Goal: Navigation & Orientation: Find specific page/section

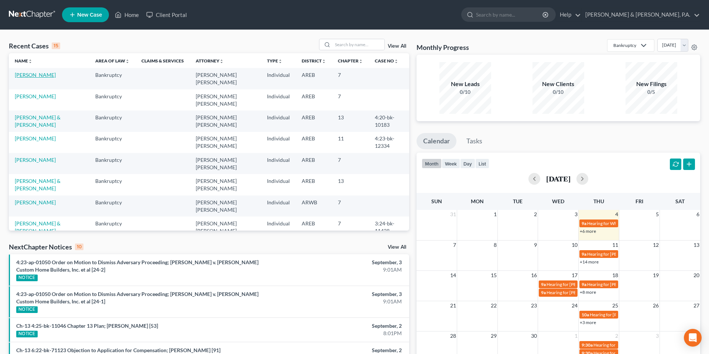
click at [40, 74] on link "[PERSON_NAME]" at bounding box center [35, 75] width 41 height 6
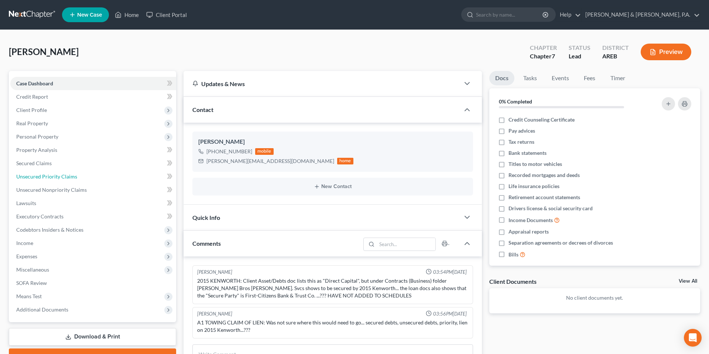
click at [89, 172] on link "Unsecured Priority Claims" at bounding box center [93, 176] width 166 height 13
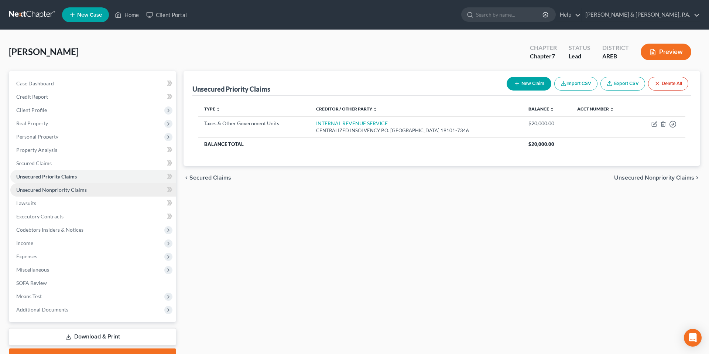
click at [93, 190] on link "Unsecured Nonpriority Claims" at bounding box center [93, 189] width 166 height 13
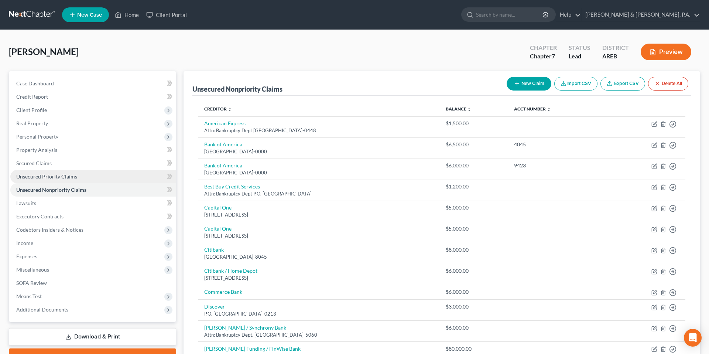
click at [91, 171] on link "Unsecured Priority Claims" at bounding box center [93, 176] width 166 height 13
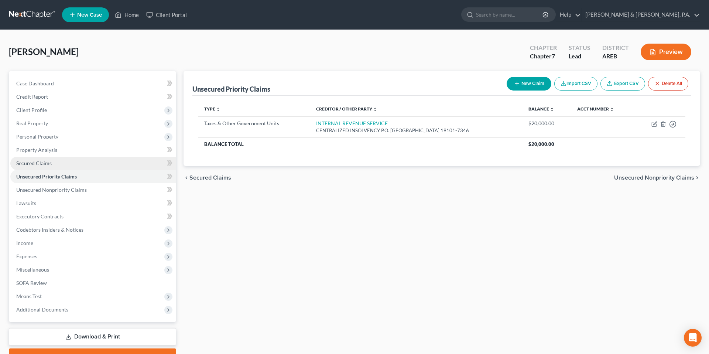
click at [91, 167] on link "Secured Claims" at bounding box center [93, 163] width 166 height 13
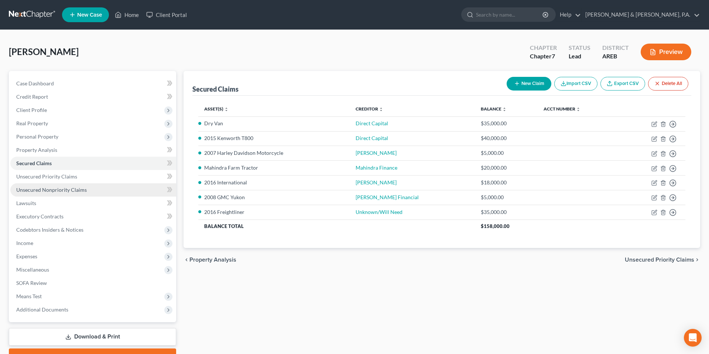
click at [88, 188] on link "Unsecured Nonpriority Claims" at bounding box center [93, 189] width 166 height 13
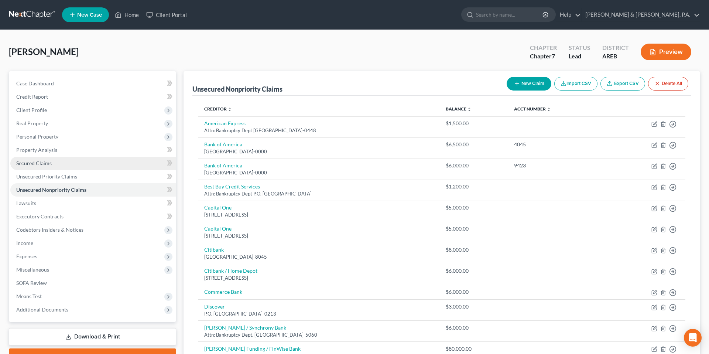
click at [83, 164] on link "Secured Claims" at bounding box center [93, 163] width 166 height 13
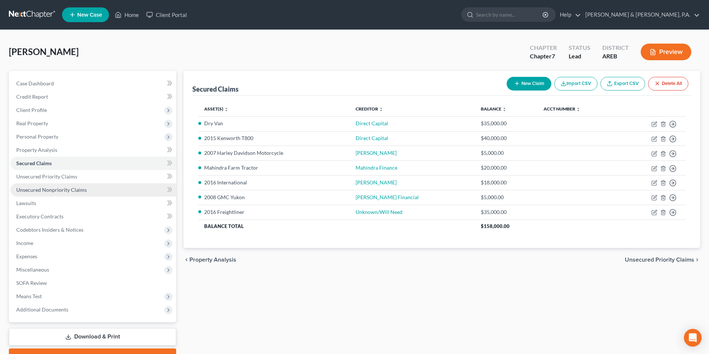
click at [93, 191] on link "Unsecured Nonpriority Claims" at bounding box center [93, 189] width 166 height 13
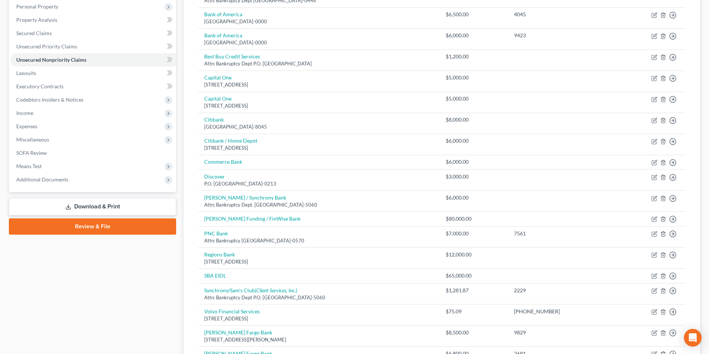
scroll to position [131, 0]
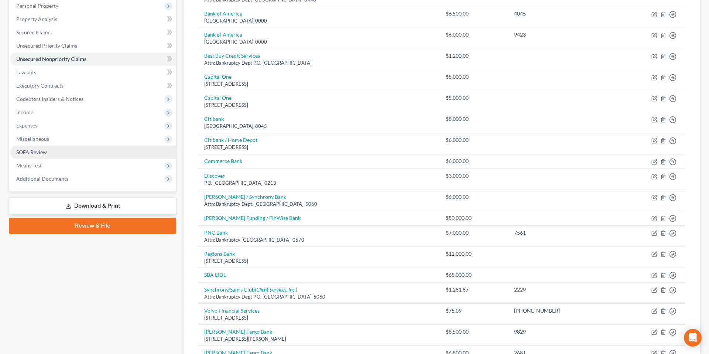
click at [78, 148] on link "SOFA Review" at bounding box center [93, 152] width 166 height 13
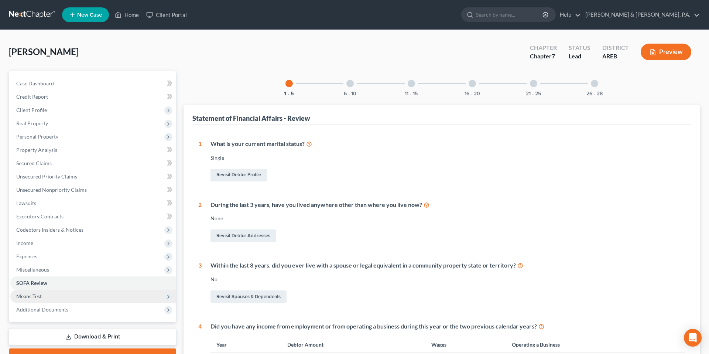
click at [80, 301] on span "Means Test" at bounding box center [93, 296] width 166 height 13
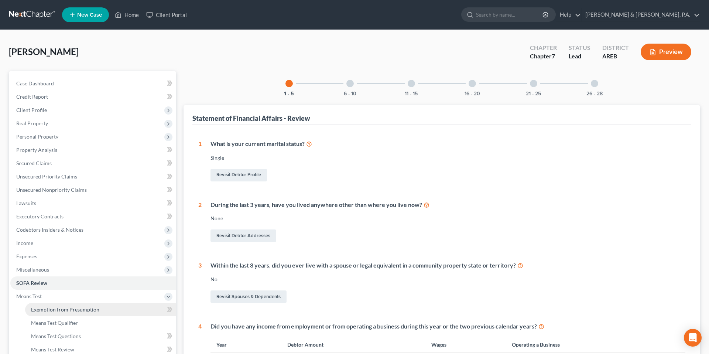
click at [78, 312] on span "Exemption from Presumption" at bounding box center [65, 309] width 68 height 6
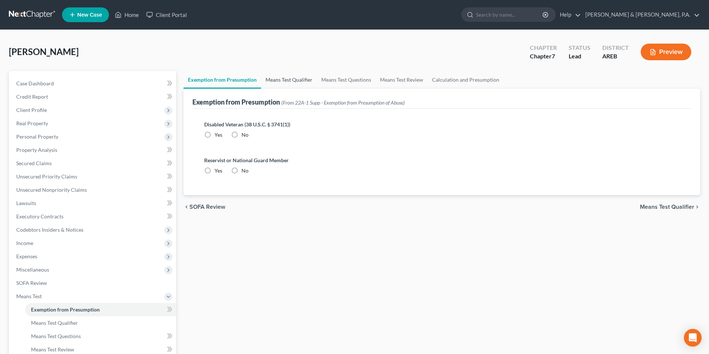
click at [276, 86] on link "Means Test Qualifier" at bounding box center [289, 80] width 56 height 18
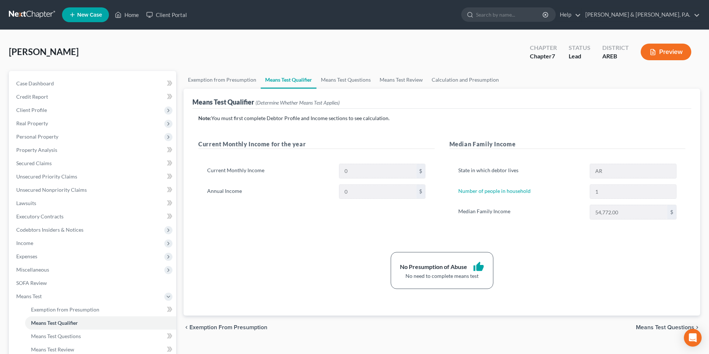
click at [188, 59] on div "[PERSON_NAME] Upgraded Chapter Chapter 7 Status Lead District AREB Preview" at bounding box center [354, 55] width 691 height 32
